Goal: Information Seeking & Learning: Find specific fact

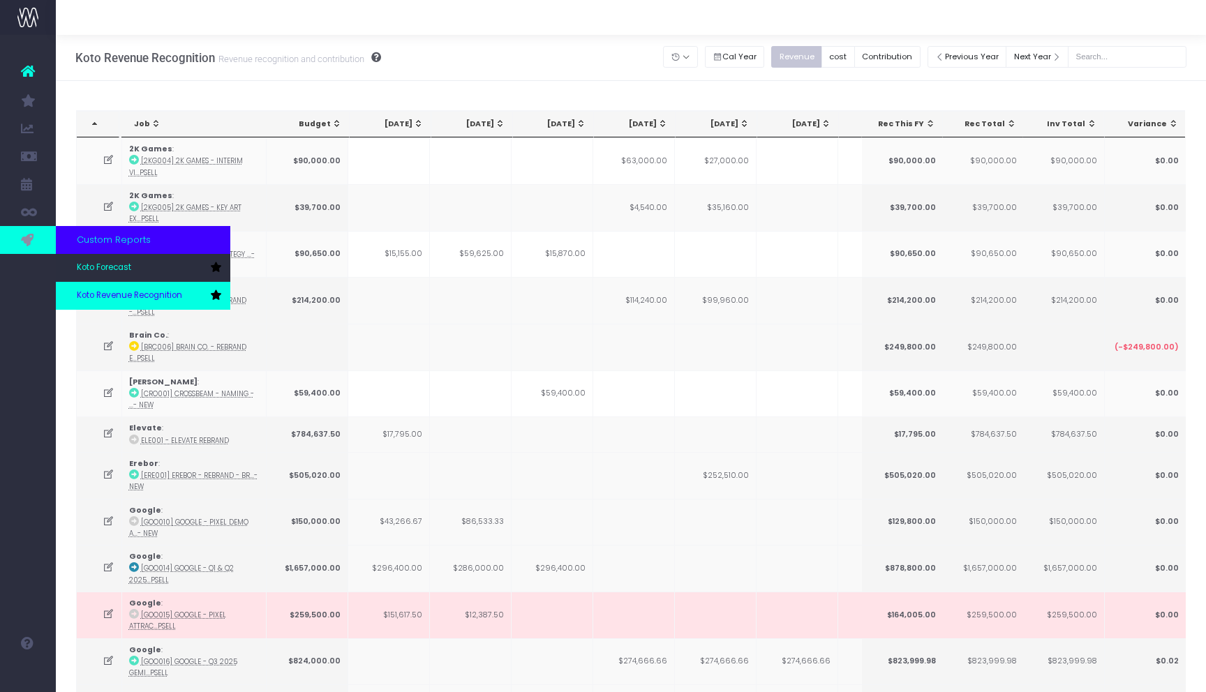
click at [130, 291] on span "Koto Revenue Recognition" at bounding box center [129, 296] width 105 height 13
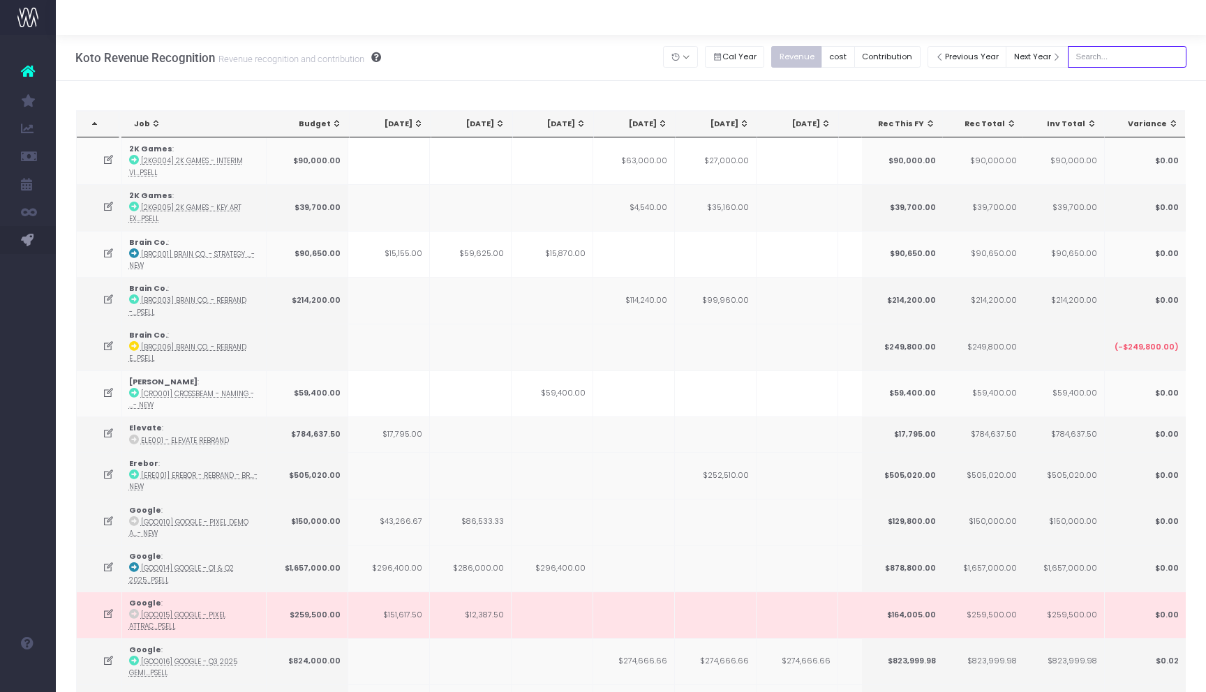
click at [1127, 53] on input "text" at bounding box center [1126, 57] width 119 height 22
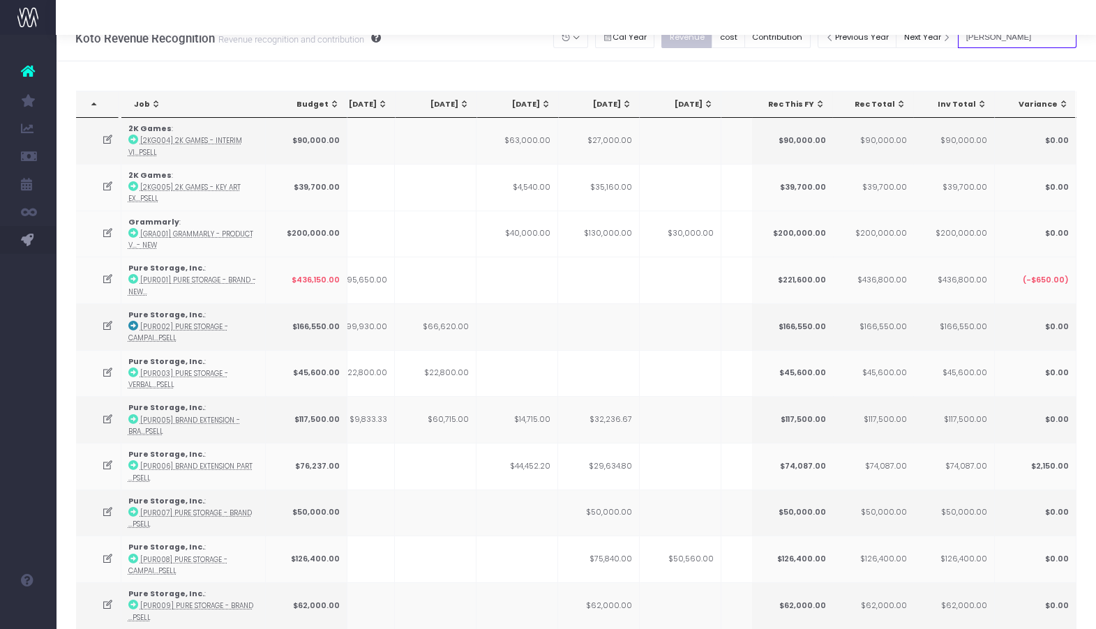
type input "darragh"
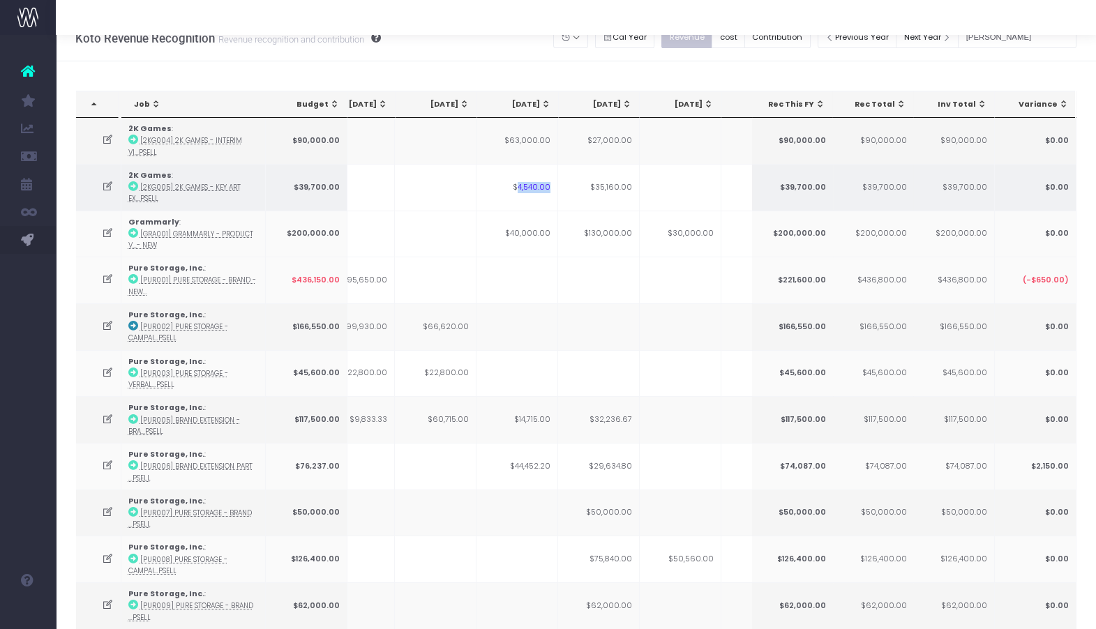
drag, startPoint x: 518, startPoint y: 187, endPoint x: 557, endPoint y: 187, distance: 39.1
click at [557, 187] on tr "2K Games : [2KG005] 2K Games - Key Art Ex...psell $39,700.00 $4,540.00 $35,160.…" at bounding box center [748, 187] width 1577 height 47
drag, startPoint x: 586, startPoint y: 183, endPoint x: 633, endPoint y: 183, distance: 47.4
click at [633, 183] on td "$35,160.00" at bounding box center [599, 187] width 82 height 47
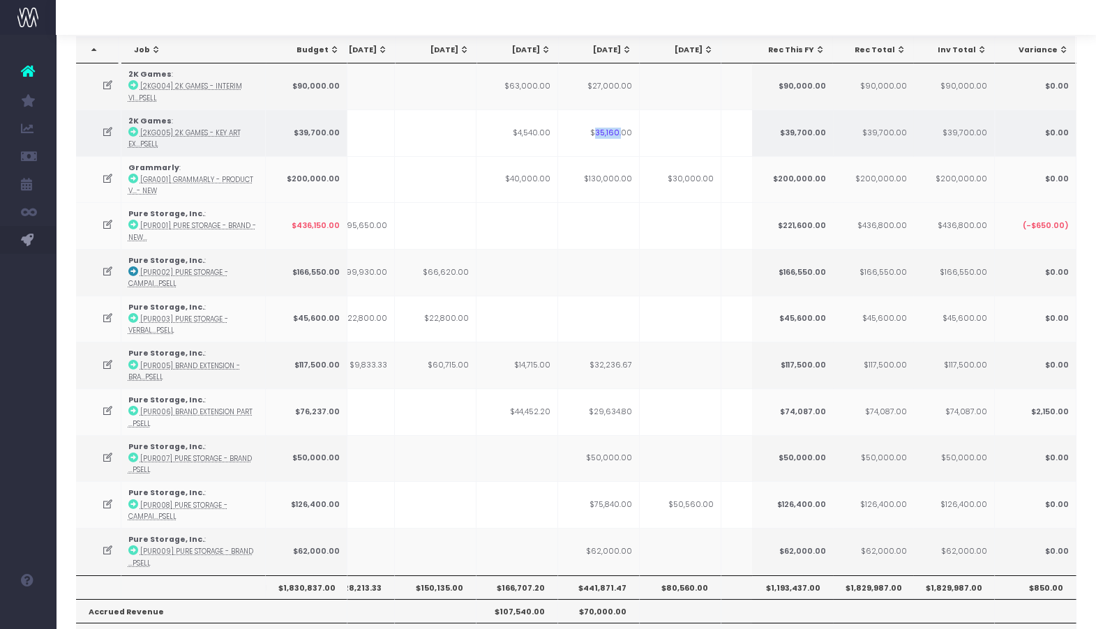
drag, startPoint x: 600, startPoint y: 128, endPoint x: 622, endPoint y: 131, distance: 22.5
click at [622, 131] on td "$35,160.00" at bounding box center [599, 133] width 82 height 47
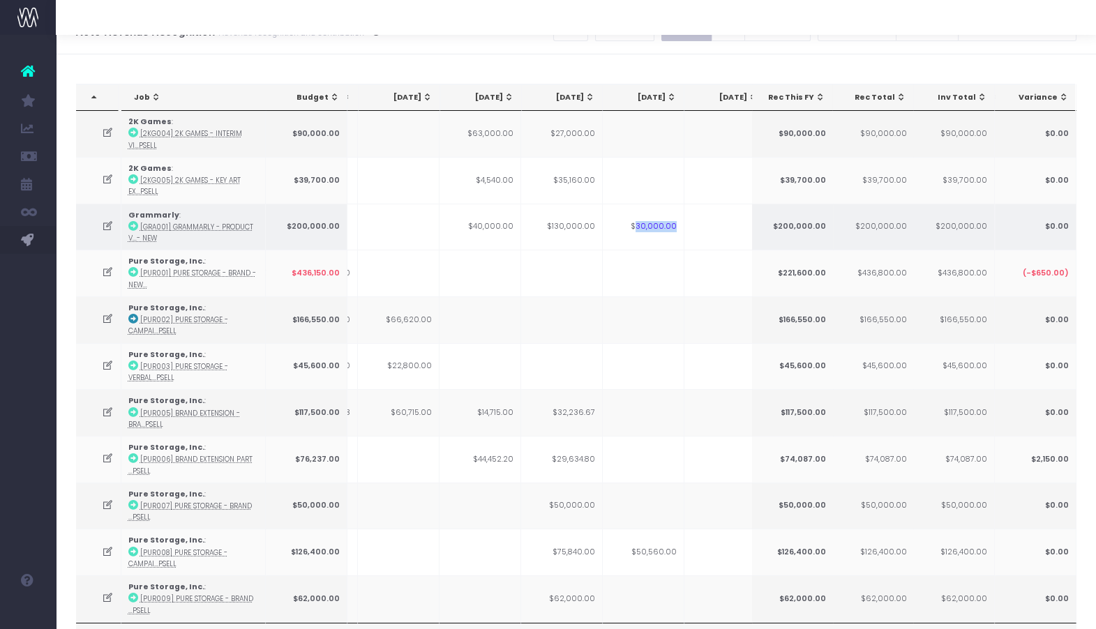
drag, startPoint x: 640, startPoint y: 225, endPoint x: 677, endPoint y: 225, distance: 37.0
click at [677, 225] on td "$30,000.00" at bounding box center [644, 227] width 82 height 47
click at [662, 225] on td "$30,000.00" at bounding box center [644, 227] width 82 height 47
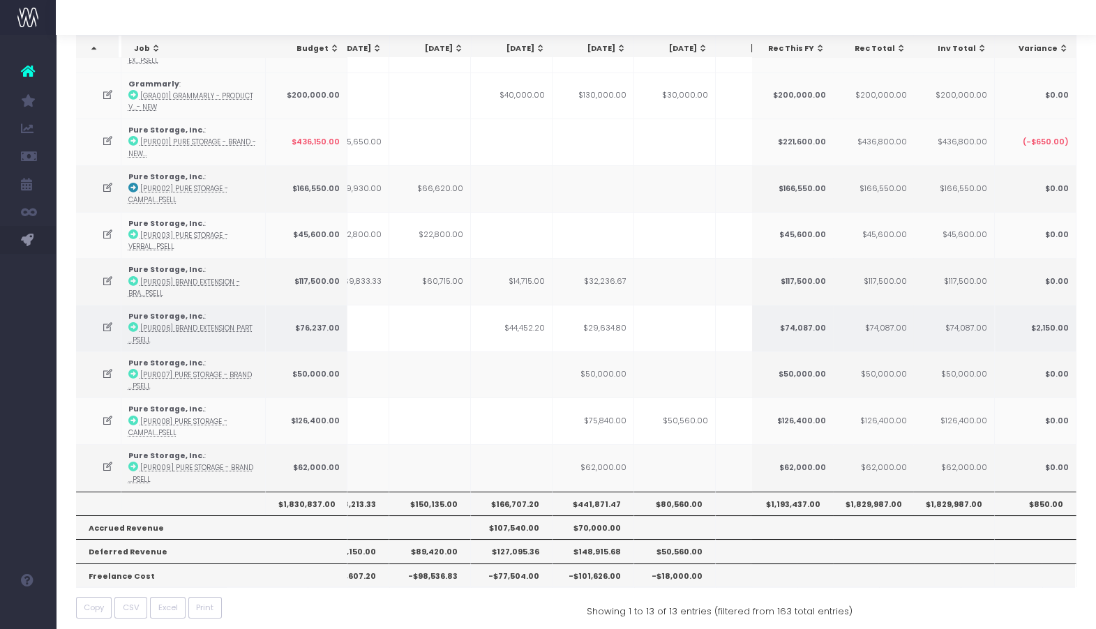
scroll to position [161, 0]
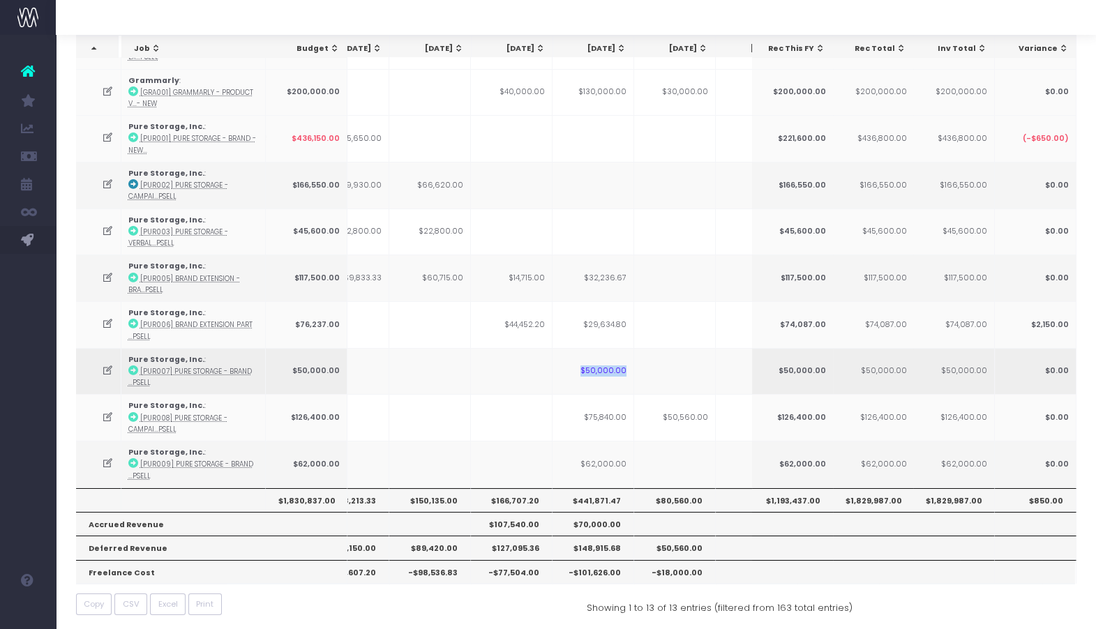
drag, startPoint x: 587, startPoint y: 370, endPoint x: 643, endPoint y: 370, distance: 55.1
click at [643, 370] on tr "Pure Storage, Inc. : [PUR007] Pure Storage - Brand ...psell $50,000.00 $50,000.…" at bounding box center [743, 371] width 1577 height 47
click at [609, 370] on td "$50,000.00" at bounding box center [594, 371] width 82 height 47
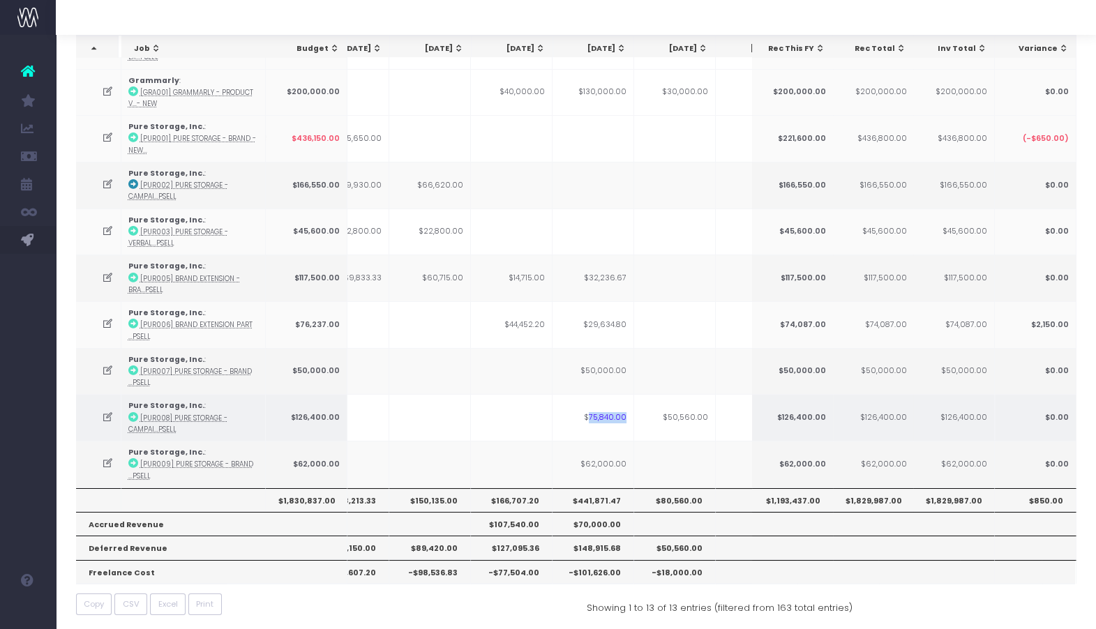
drag, startPoint x: 590, startPoint y: 414, endPoint x: 627, endPoint y: 412, distance: 37.0
click at [628, 412] on td "$75,840.00" at bounding box center [594, 417] width 82 height 47
click at [617, 414] on td "$75,840.00" at bounding box center [594, 417] width 82 height 47
drag, startPoint x: 617, startPoint y: 414, endPoint x: 593, endPoint y: 414, distance: 23.7
click at [593, 414] on td "$75,840.00" at bounding box center [594, 417] width 82 height 47
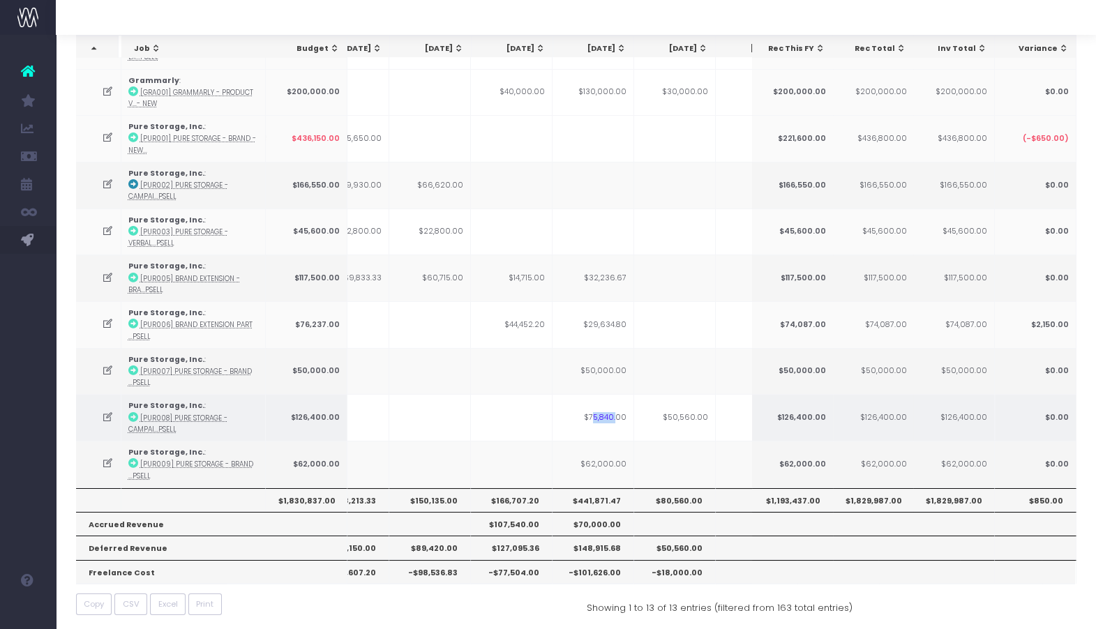
click at [593, 414] on td "$75,840.00" at bounding box center [594, 417] width 82 height 47
drag, startPoint x: 668, startPoint y: 414, endPoint x: 708, endPoint y: 411, distance: 39.9
click at [708, 412] on td "$50,560.00" at bounding box center [675, 417] width 82 height 47
click at [708, 411] on td "$50,560.00" at bounding box center [675, 417] width 82 height 47
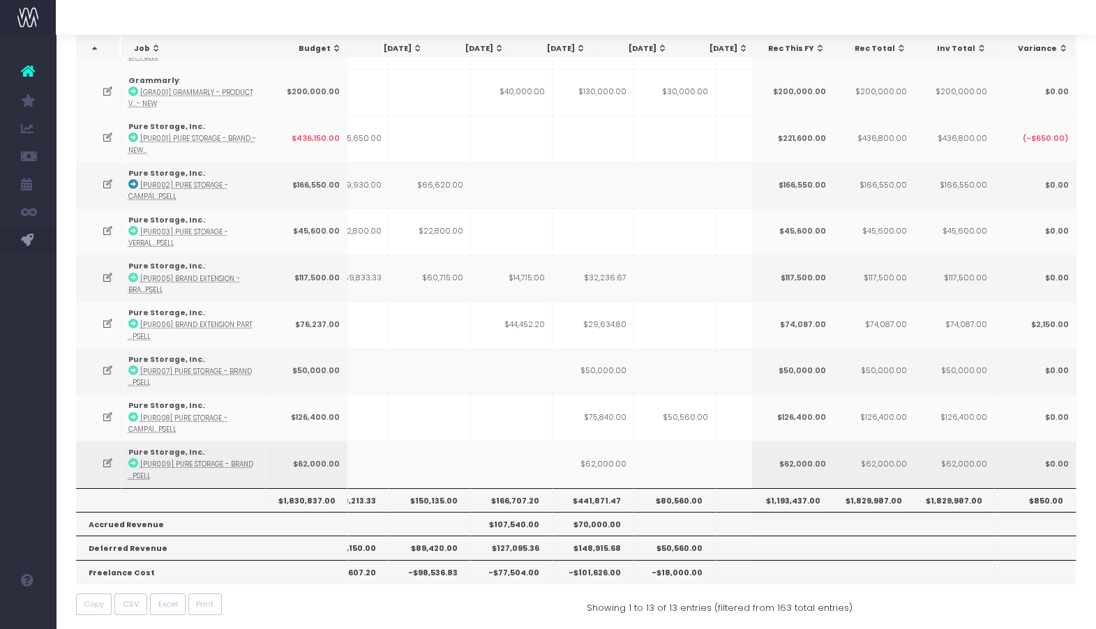
scroll to position [0, 122]
drag, startPoint x: 597, startPoint y: 459, endPoint x: 622, endPoint y: 459, distance: 24.4
click at [609, 459] on td "$62,000.00" at bounding box center [594, 464] width 82 height 47
click at [622, 459] on td "$62,000.00" at bounding box center [594, 464] width 82 height 47
drag, startPoint x: 626, startPoint y: 460, endPoint x: 573, endPoint y: 458, distance: 53.0
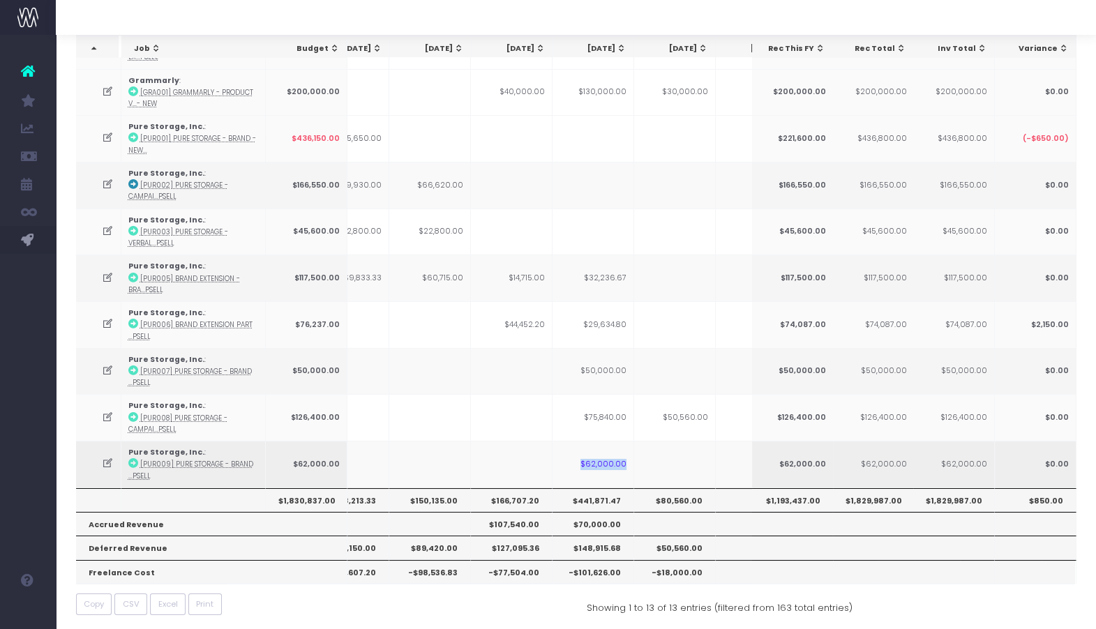
click at [573, 458] on td "$62,000.00" at bounding box center [594, 464] width 82 height 47
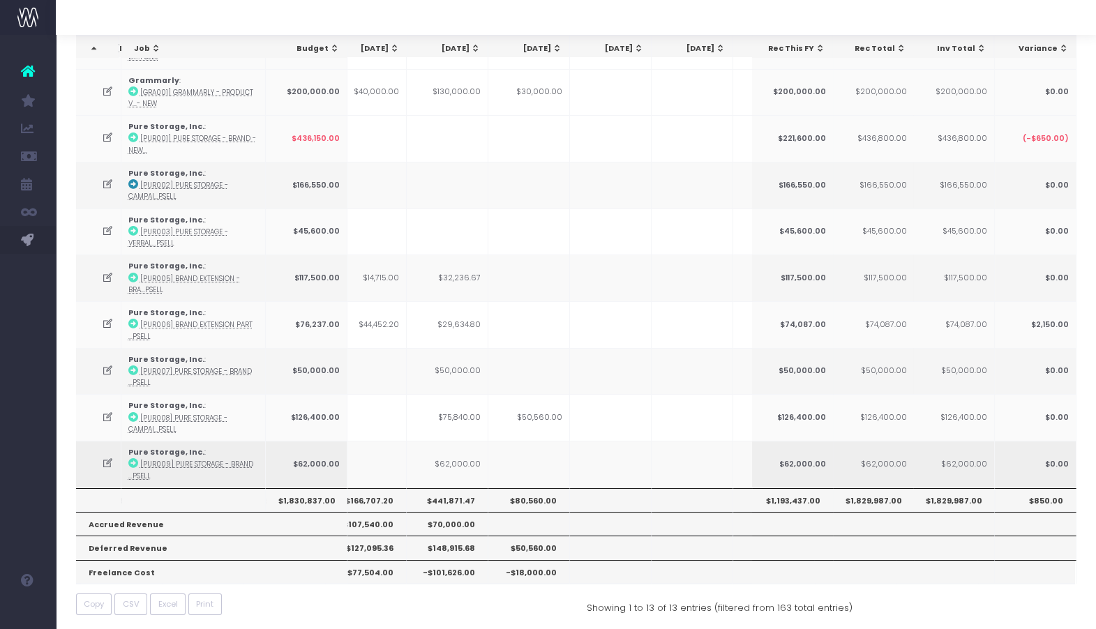
scroll to position [0, 218]
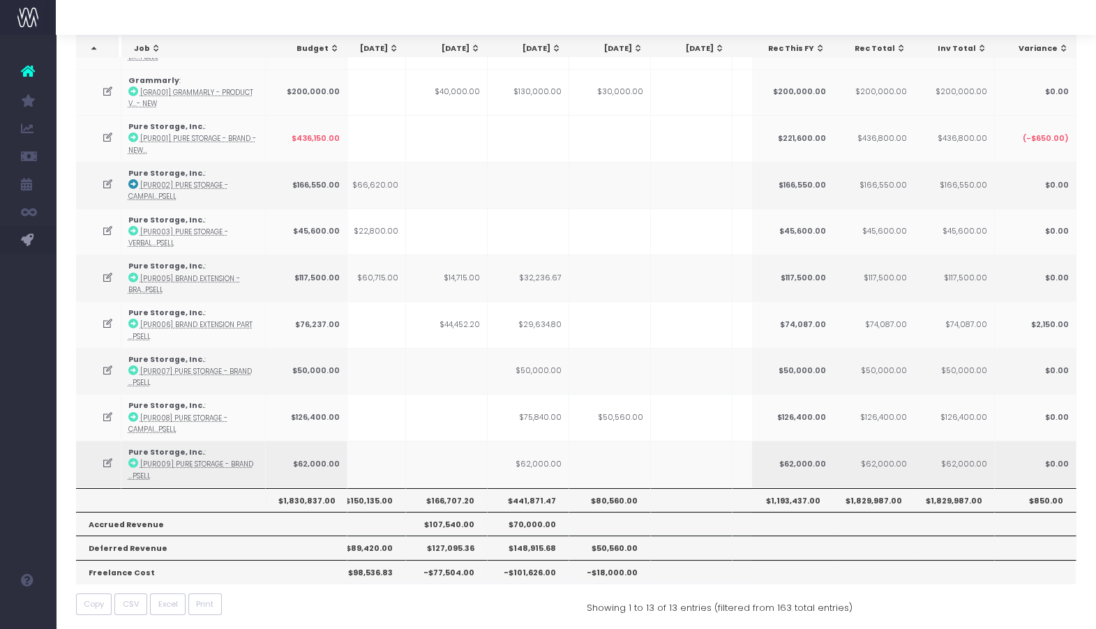
click at [548, 459] on td "$62,000.00" at bounding box center [529, 464] width 82 height 47
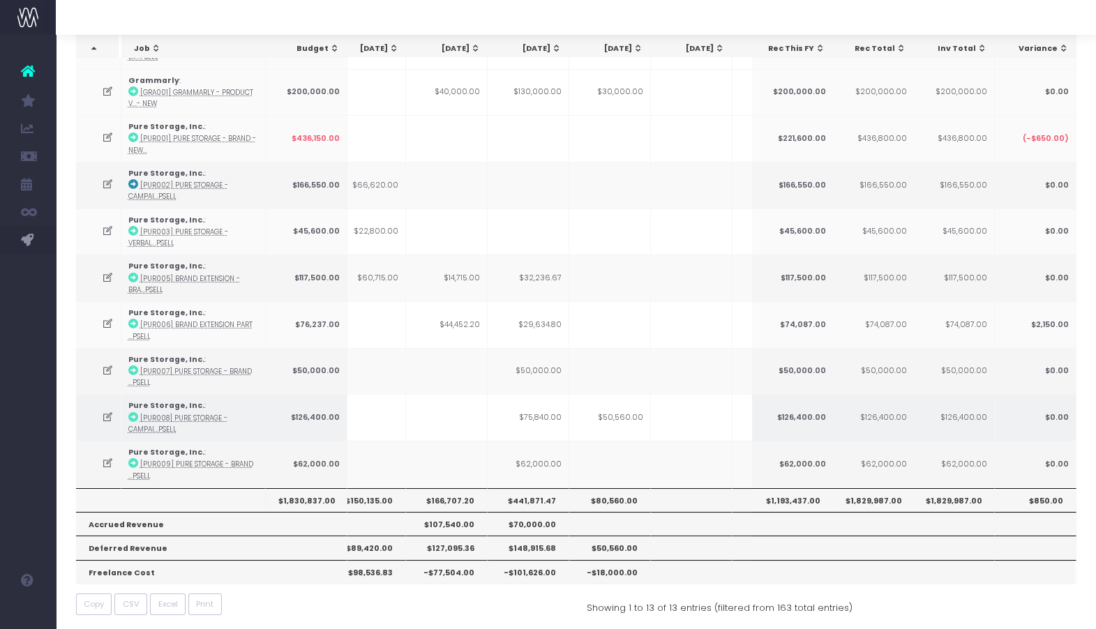
scroll to position [0, 0]
